Goal: Find specific page/section: Find specific page/section

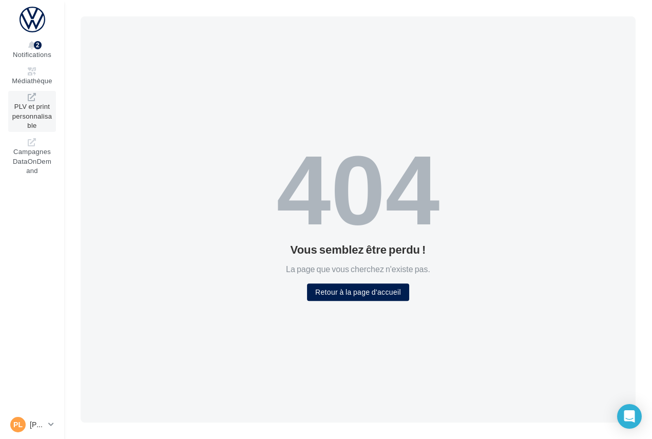
click at [36, 113] on span "PLV et print personnalisable" at bounding box center [32, 114] width 40 height 29
click at [354, 287] on button "Retour à la page d'accueil" at bounding box center [358, 291] width 102 height 17
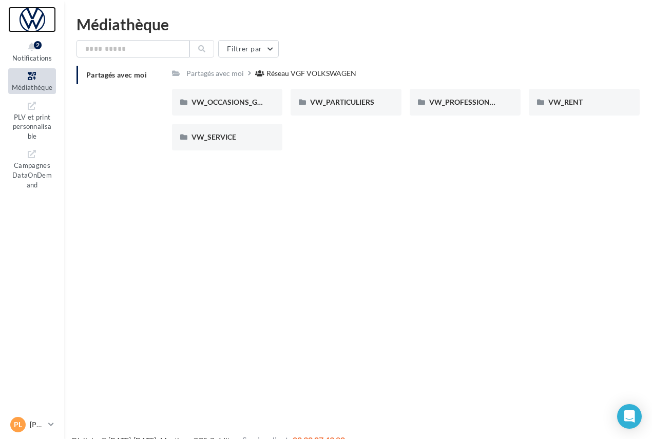
click at [40, 10] on div at bounding box center [32, 20] width 48 height 26
click at [199, 73] on div "Partagés avec moi" at bounding box center [214, 73] width 57 height 10
